Goal: Check status: Check status

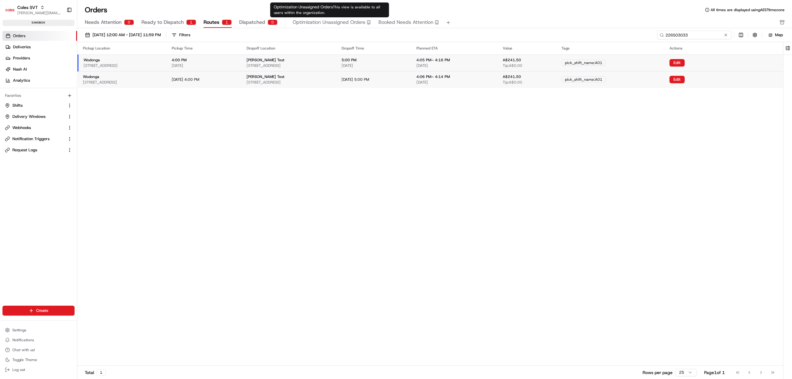
click at [690, 33] on input "226503033" at bounding box center [694, 35] width 74 height 9
paste input "11235"
type input "226511235"
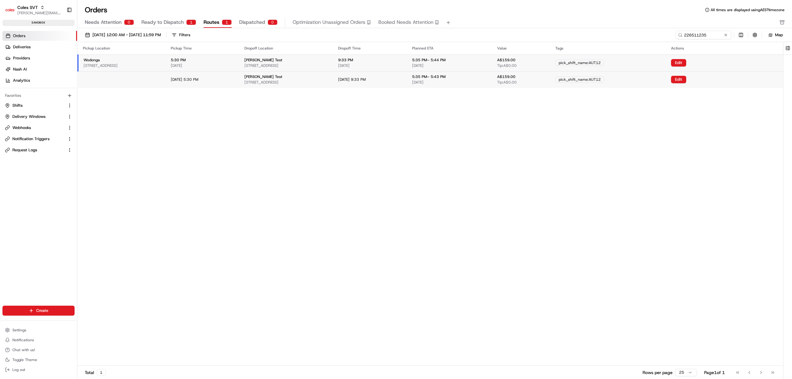
click at [461, 279] on div "Pickup Location Pickup Time Dropoff Location Dropoff Time Planned ETA Value Tag…" at bounding box center [430, 203] width 706 height 323
click at [235, 58] on div "5:30 PM [DATE]" at bounding box center [203, 63] width 64 height 11
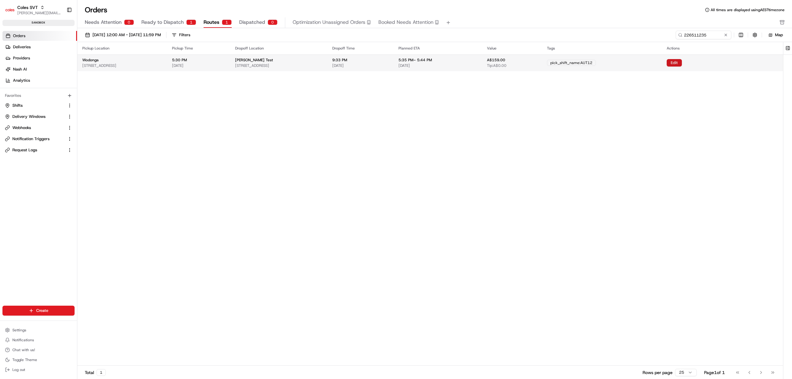
click at [682, 65] on button "Edit" at bounding box center [674, 62] width 15 height 7
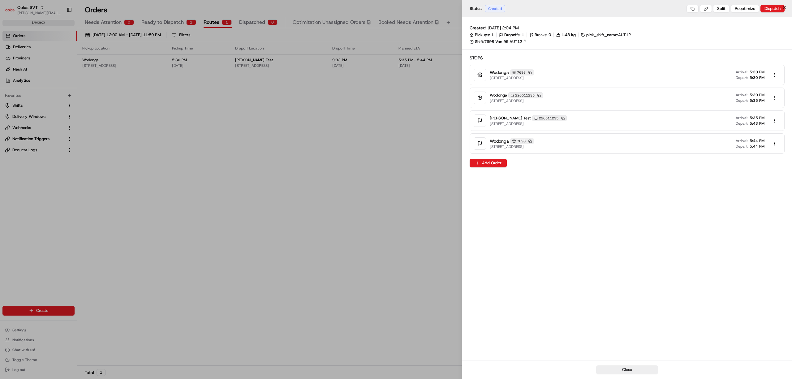
click at [323, 120] on div at bounding box center [396, 189] width 792 height 379
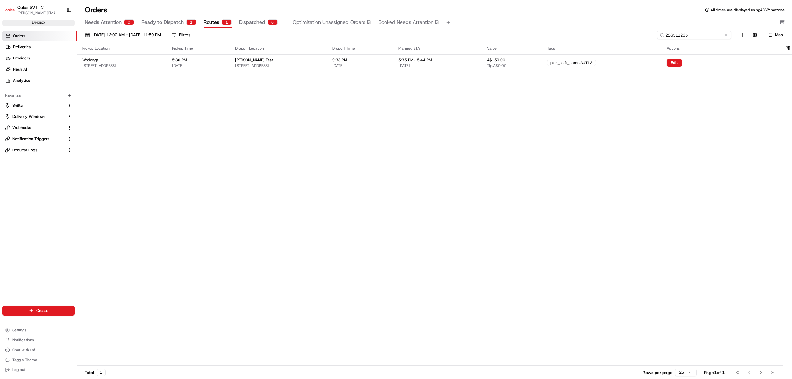
drag, startPoint x: 707, startPoint y: 35, endPoint x: 657, endPoint y: 31, distance: 50.6
click at [657, 31] on div "226511235" at bounding box center [694, 35] width 74 height 9
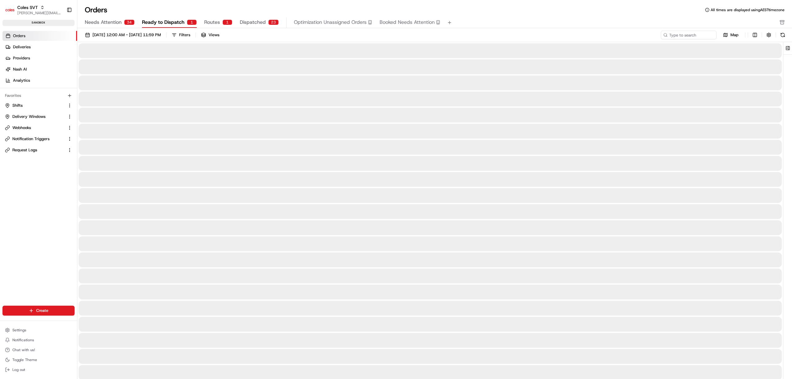
click at [162, 20] on span "Ready to Dispatch" at bounding box center [163, 22] width 42 height 7
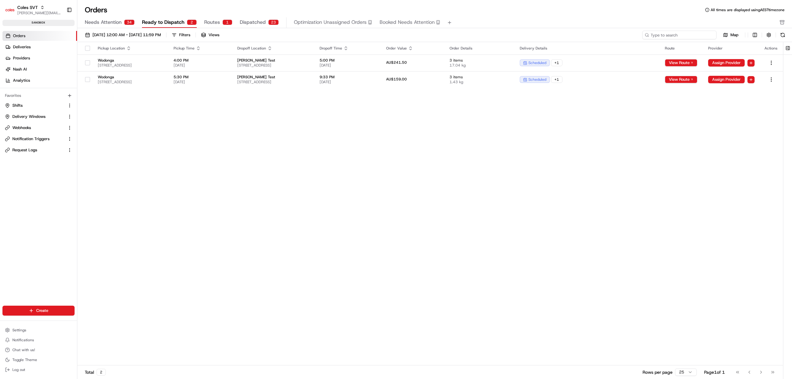
click at [697, 37] on input at bounding box center [679, 35] width 74 height 9
paste input "226511235"
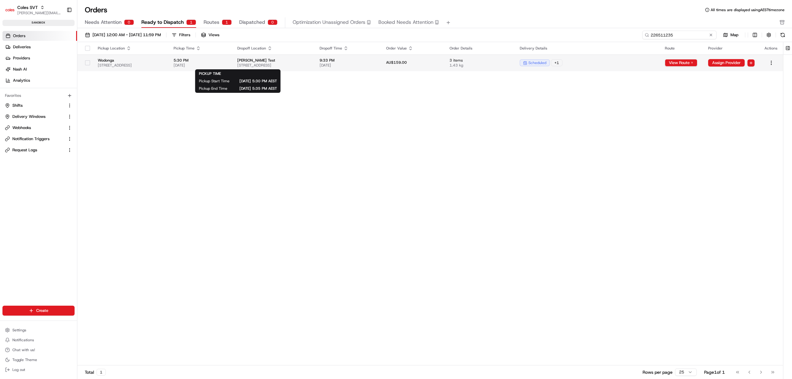
type input "226511235"
click at [228, 60] on span "5:30 PM" at bounding box center [201, 60] width 54 height 5
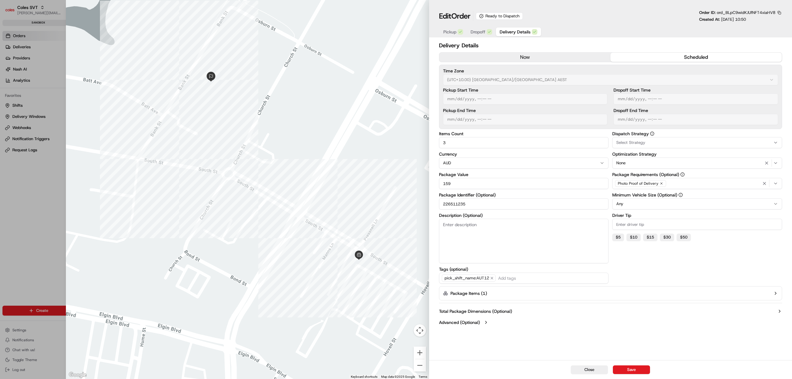
click at [46, 204] on div at bounding box center [396, 189] width 792 height 379
type input "1"
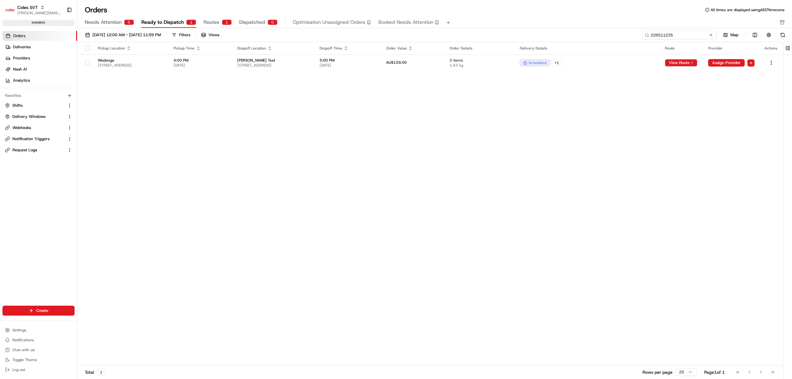
click at [686, 37] on input "226511235" at bounding box center [679, 35] width 74 height 9
click at [686, 36] on input "226511235" at bounding box center [679, 35] width 74 height 9
click at [376, 253] on div "Pickup Location Pickup Time Dropoff Location Dropoff Time Order Value Order Det…" at bounding box center [430, 203] width 706 height 323
click at [164, 60] on span "Wodonga" at bounding box center [131, 60] width 66 height 5
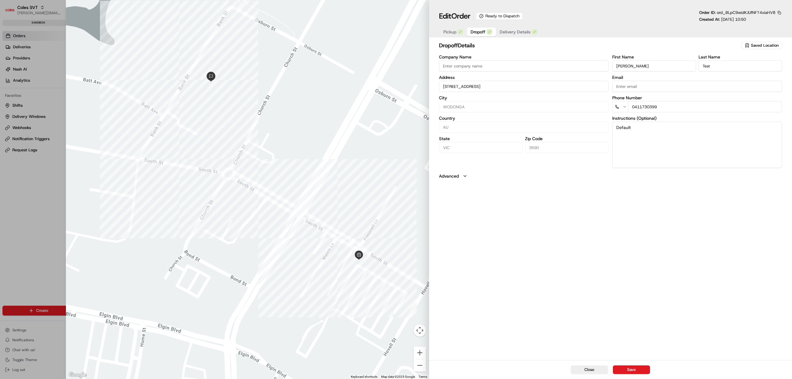
click at [482, 28] on button "Dropoff" at bounding box center [481, 32] width 29 height 9
click at [513, 30] on span "Delivery Details" at bounding box center [515, 32] width 31 height 6
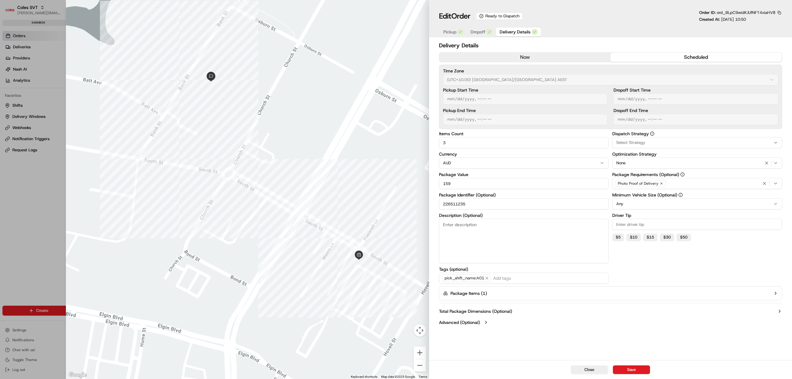
click at [774, 294] on icon "button" at bounding box center [775, 293] width 5 height 5
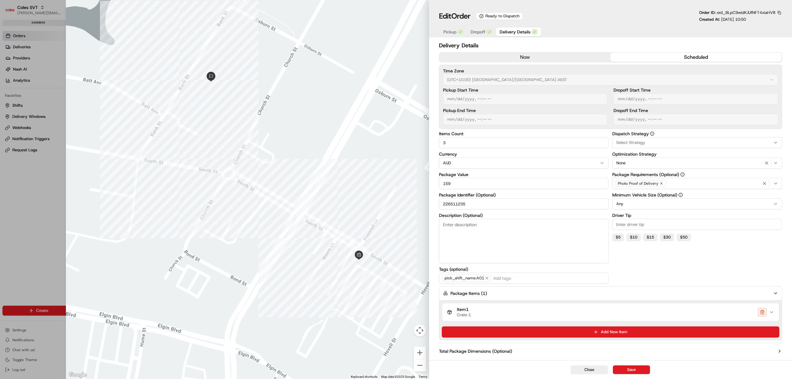
click at [773, 315] on icon "button" at bounding box center [771, 312] width 5 height 5
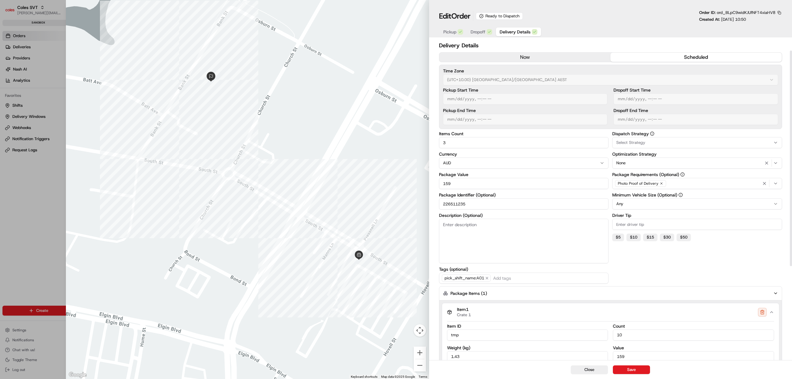
scroll to position [41, 0]
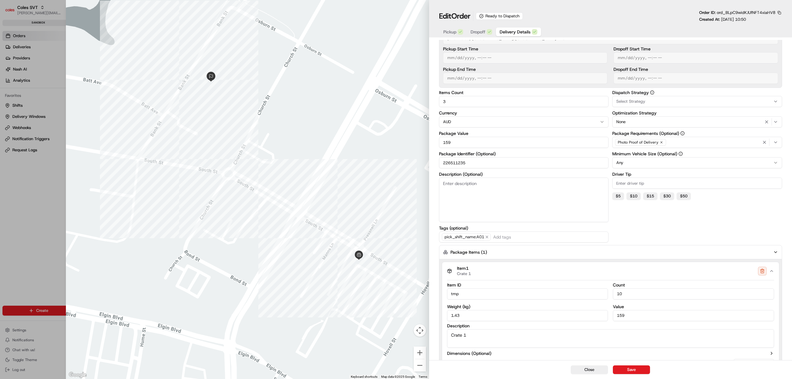
click at [35, 188] on div at bounding box center [396, 189] width 792 height 379
type input "1"
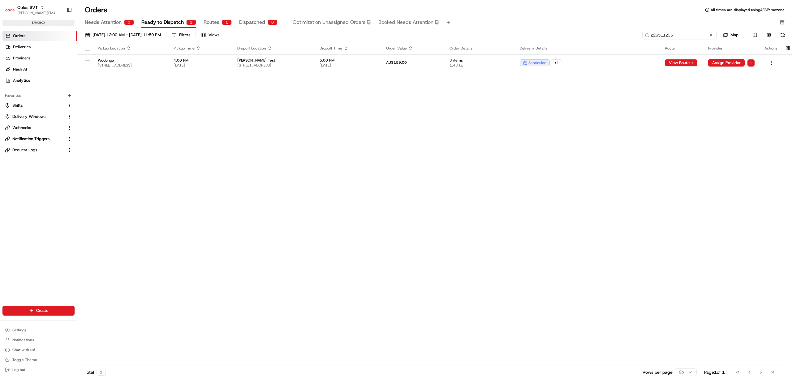
drag, startPoint x: 695, startPoint y: 36, endPoint x: 621, endPoint y: 40, distance: 73.8
click at [621, 40] on div "[DATE] 12:00 AM - [DATE] 11:59 PM Filters Views 226511235 Map" at bounding box center [434, 36] width 715 height 11
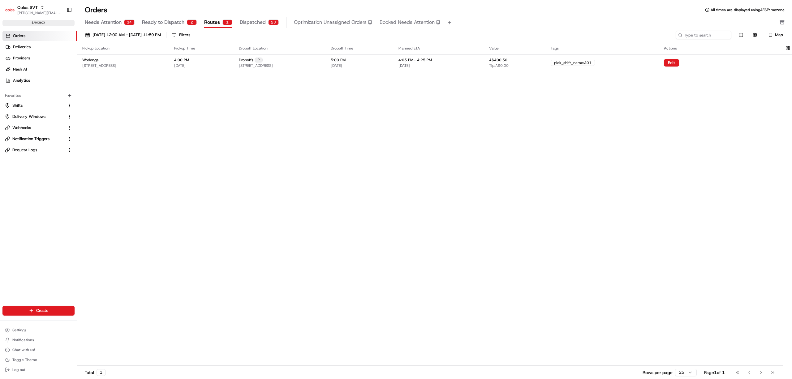
click at [210, 23] on span "Routes" at bounding box center [212, 22] width 16 height 7
click at [707, 34] on input at bounding box center [694, 35] width 74 height 9
paste input "226511235"
type input "226511235"
click at [229, 60] on div "4:00 PM [DATE]" at bounding box center [201, 63] width 55 height 11
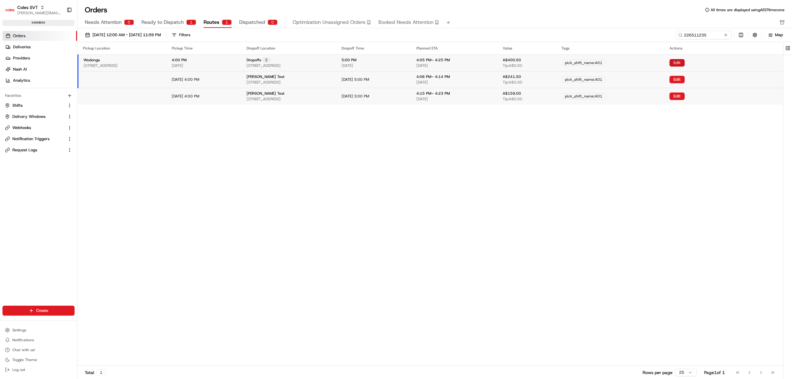
click at [685, 63] on button "Edit" at bounding box center [677, 62] width 15 height 7
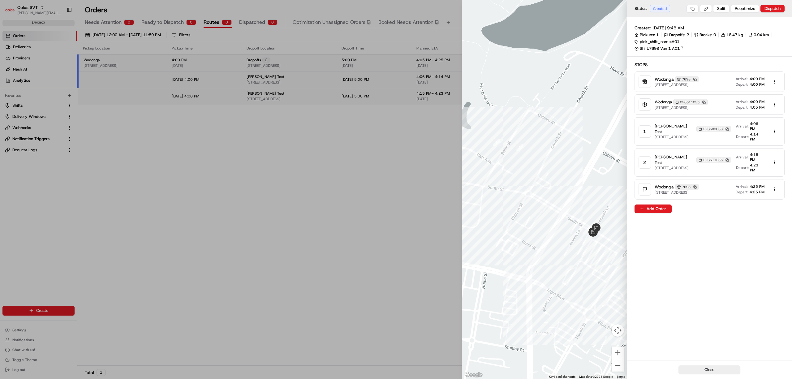
drag, startPoint x: 332, startPoint y: 180, endPoint x: 337, endPoint y: 179, distance: 4.7
click at [332, 180] on div at bounding box center [396, 189] width 792 height 379
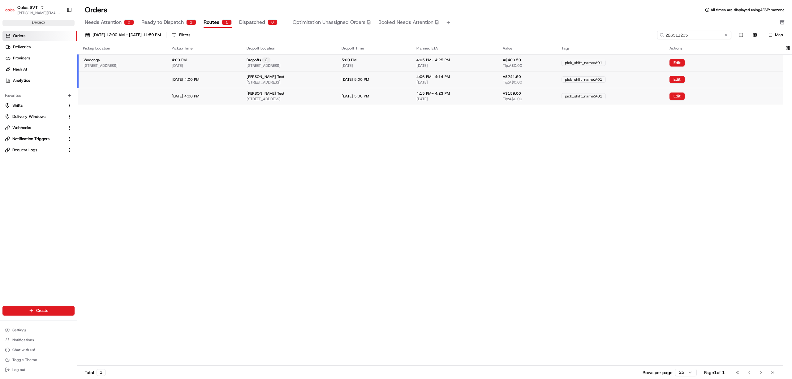
click at [694, 37] on input "226511235" at bounding box center [694, 35] width 74 height 9
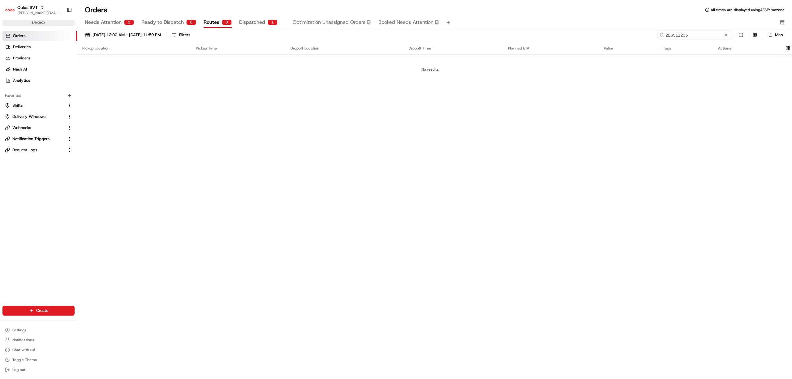
click at [697, 38] on input "226511235" at bounding box center [694, 35] width 74 height 9
drag, startPoint x: 701, startPoint y: 33, endPoint x: 640, endPoint y: 42, distance: 61.3
click at [640, 42] on div "[DATE] 12:00 AM - [DATE] 11:59 PM Filters 226511235 Map Pickup Location Pickup …" at bounding box center [434, 204] width 715 height 352
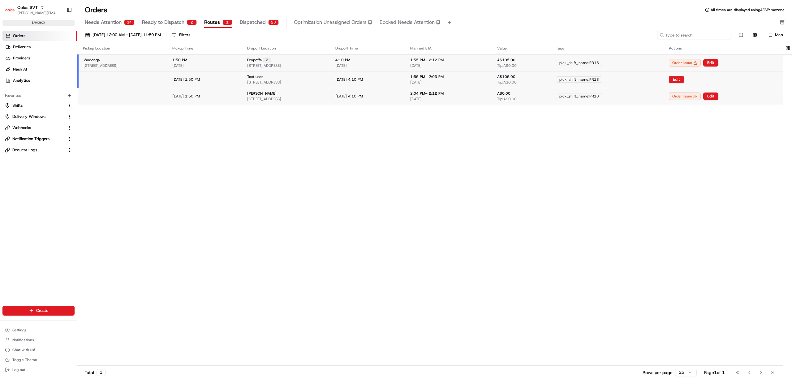
type input "226511235"
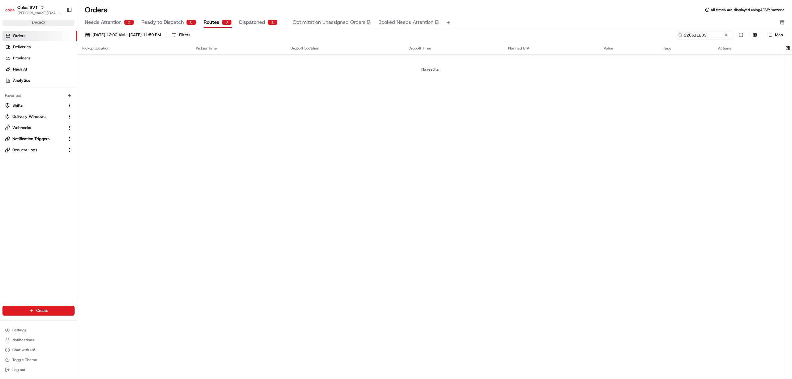
click at [243, 20] on span "Dispatched" at bounding box center [252, 22] width 26 height 7
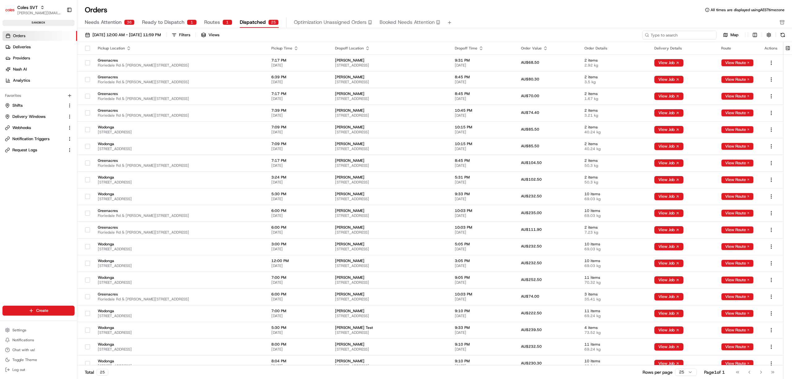
click at [692, 34] on input at bounding box center [679, 35] width 74 height 9
paste input "226503033"
type input "226503033"
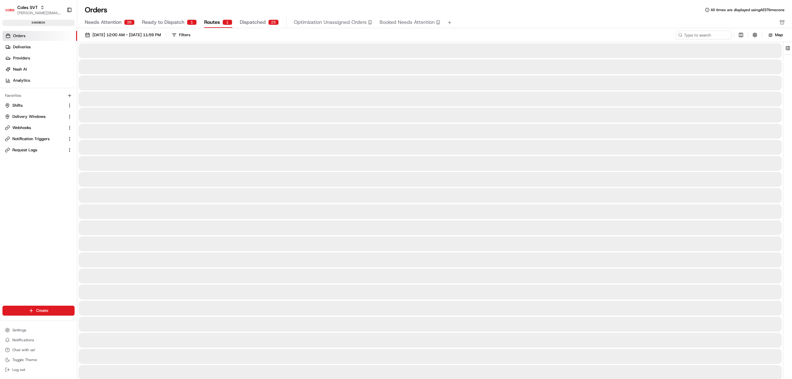
click at [216, 22] on span "Routes" at bounding box center [212, 22] width 16 height 7
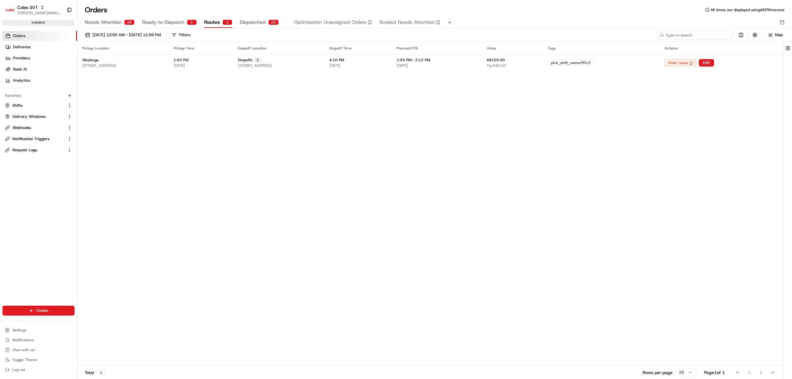
click at [697, 36] on input at bounding box center [694, 35] width 74 height 9
paste input "226503033"
type input "226503033"
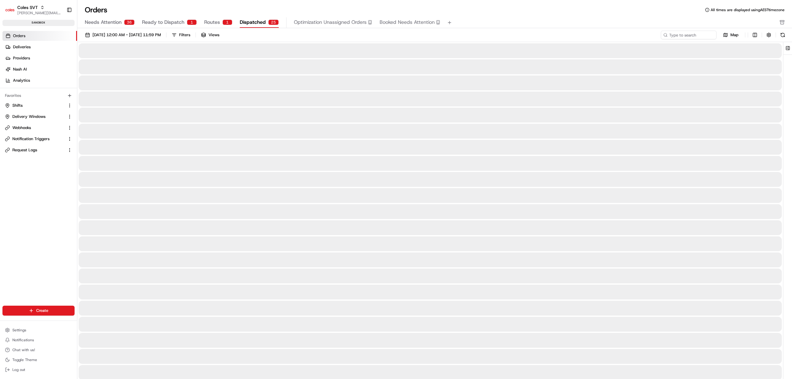
click at [246, 22] on span "Dispatched" at bounding box center [253, 22] width 26 height 7
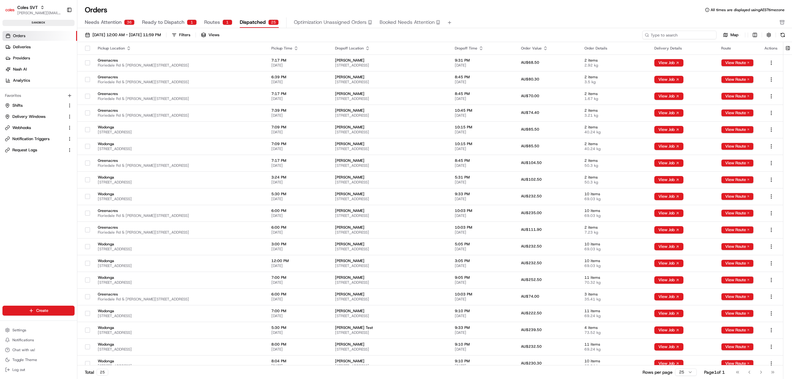
click at [675, 35] on input at bounding box center [679, 35] width 74 height 9
paste input "226503033"
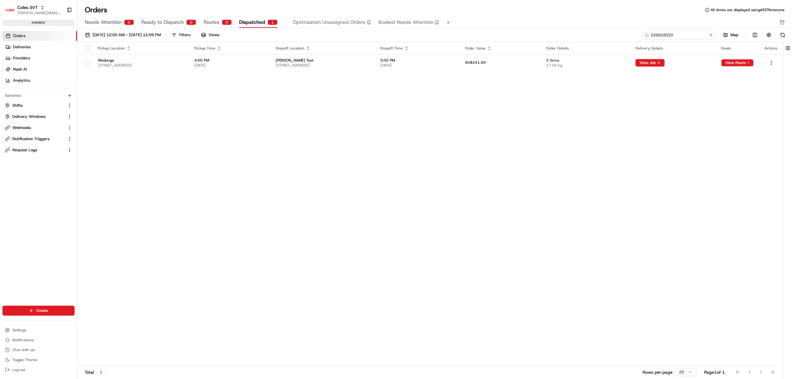
type input "226503033"
